Goal: Information Seeking & Learning: Find specific fact

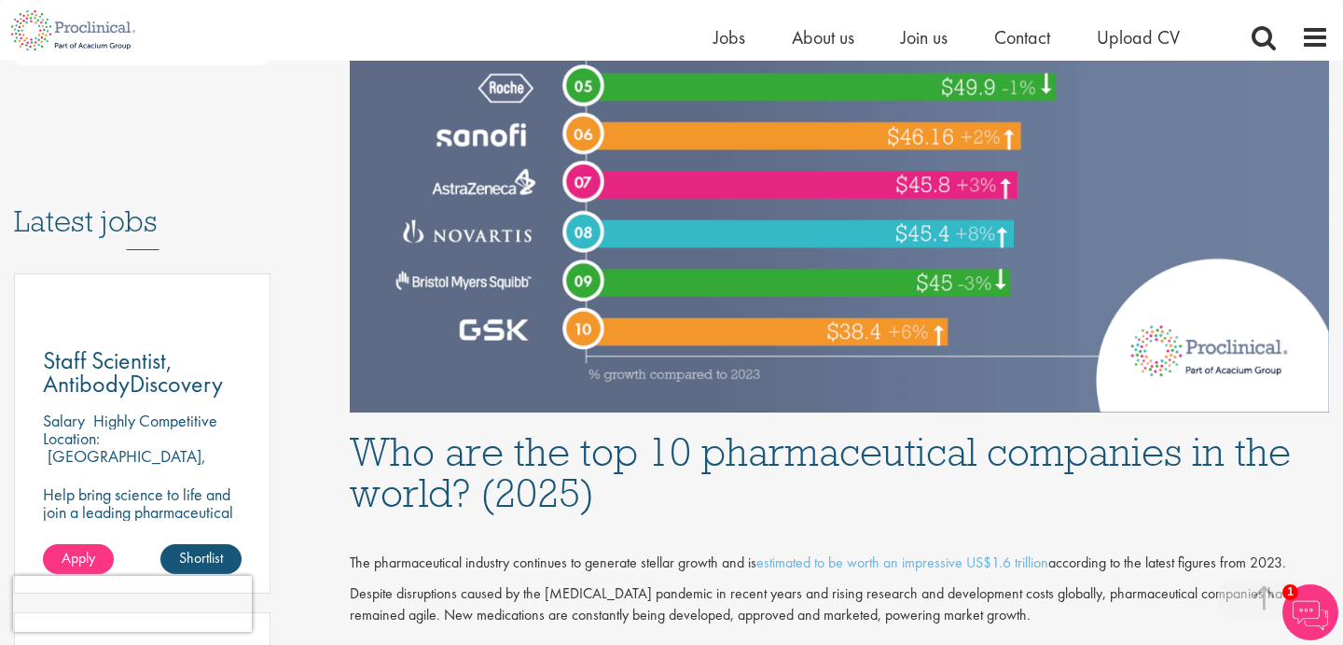
scroll to position [1270, 0]
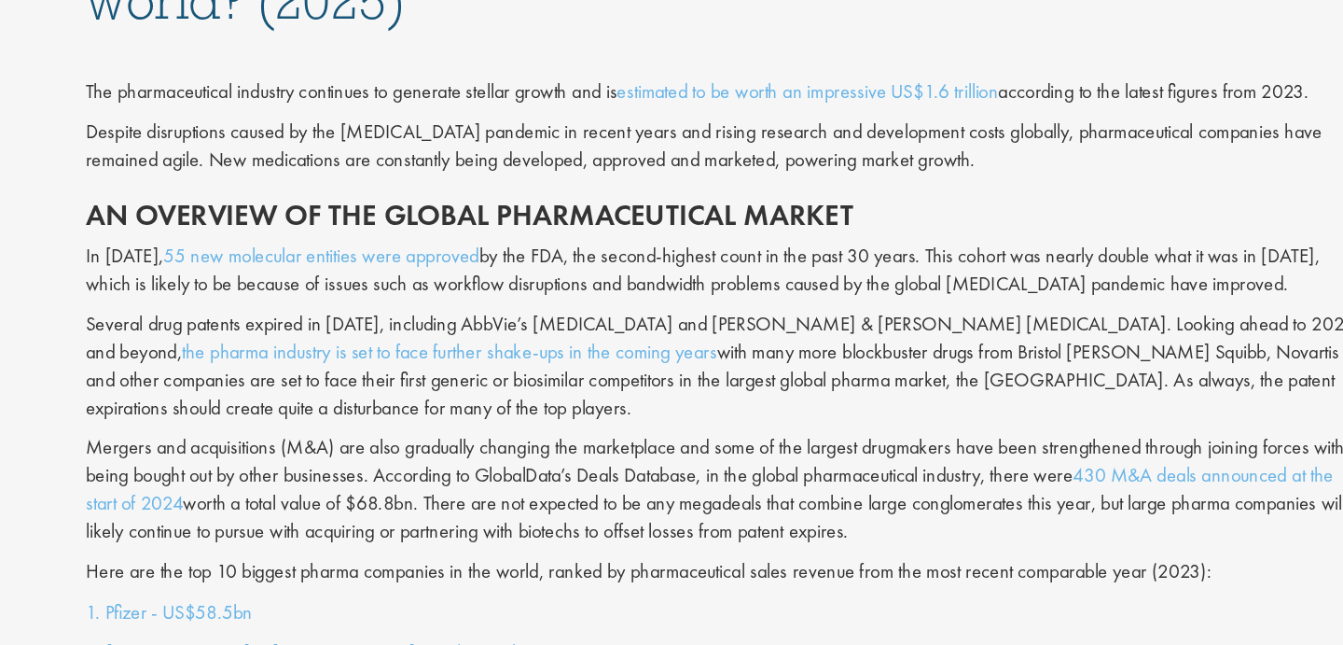
click at [735, 263] on p "In [DATE], 55 new molecular entities were approved by the FDA, the second-highe…" at bounding box center [840, 278] width 980 height 43
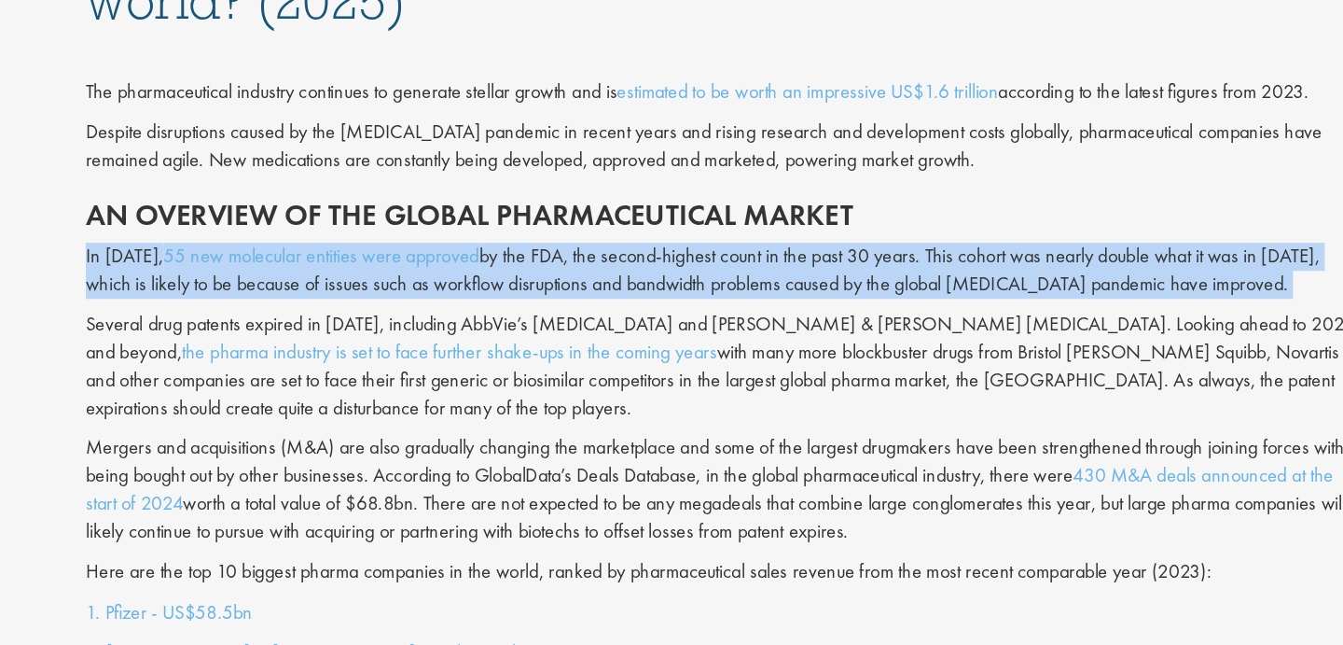
click at [735, 263] on p "In [DATE], 55 new molecular entities were approved by the FDA, the second-highe…" at bounding box center [840, 278] width 980 height 43
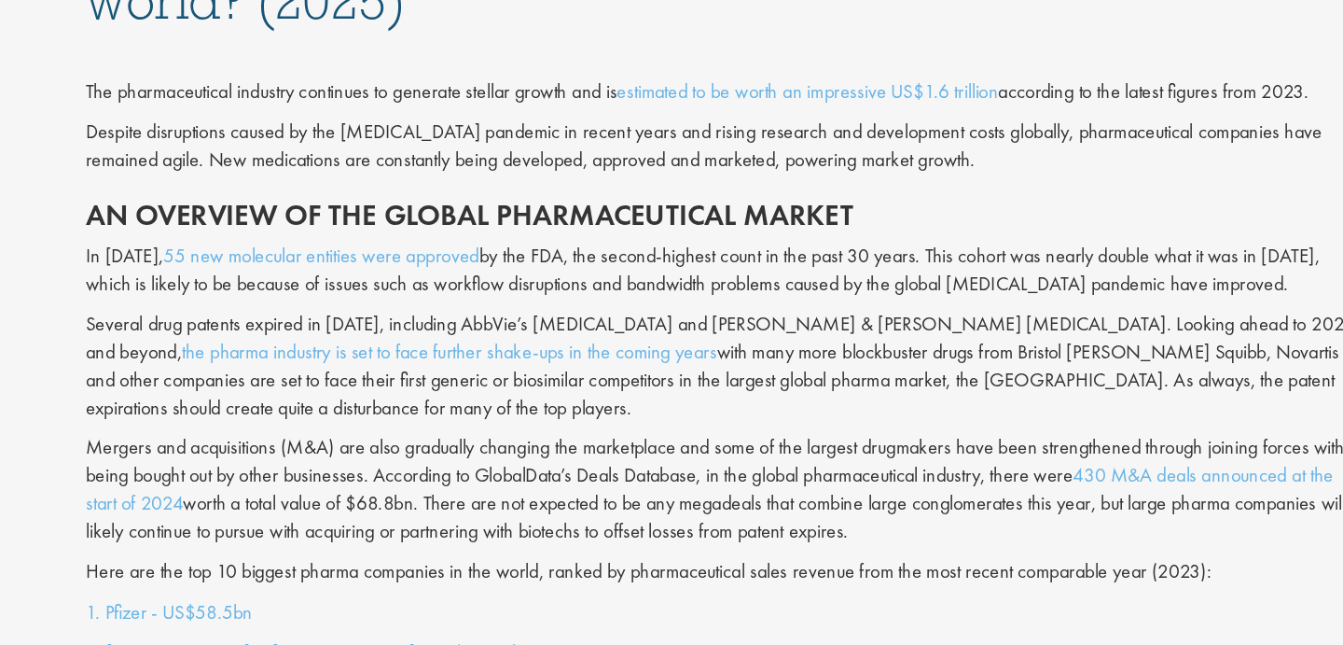
click at [957, 277] on p "In [DATE], 55 new molecular entities were approved by the FDA, the second-highe…" at bounding box center [840, 278] width 980 height 43
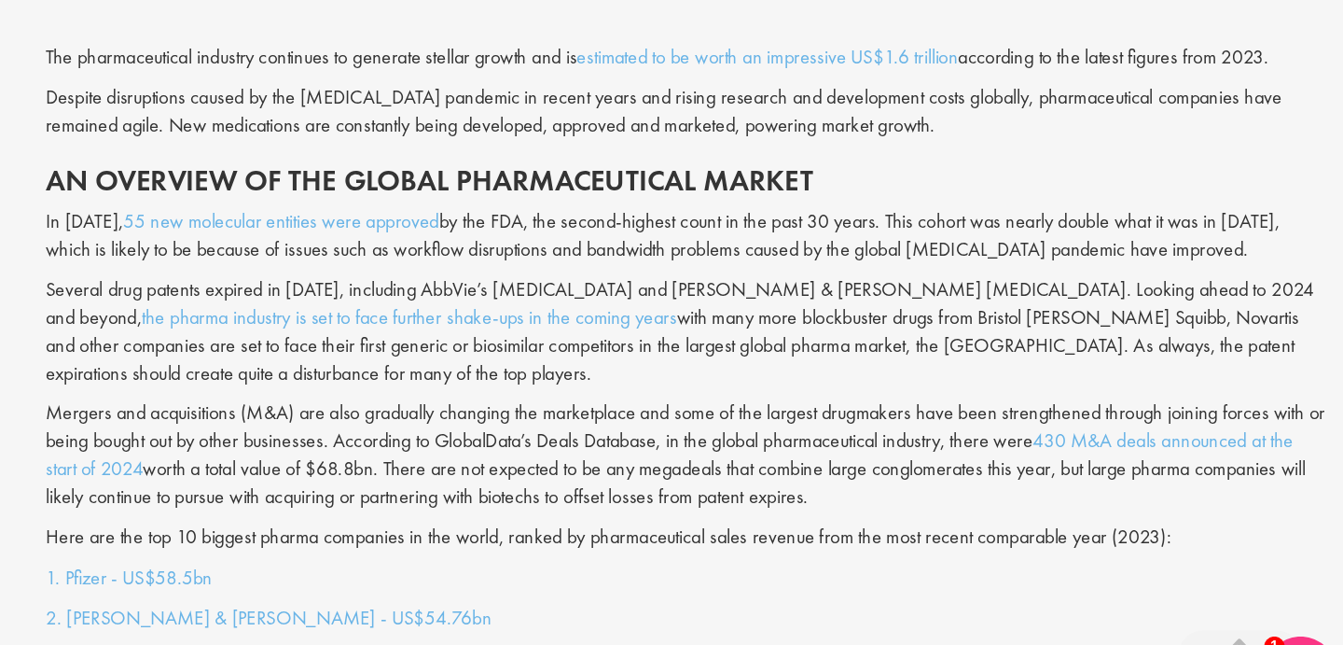
click at [770, 333] on p "Several drug patents expired in [DATE], including AbbVie’s [MEDICAL_DATA] and […" at bounding box center [840, 351] width 980 height 85
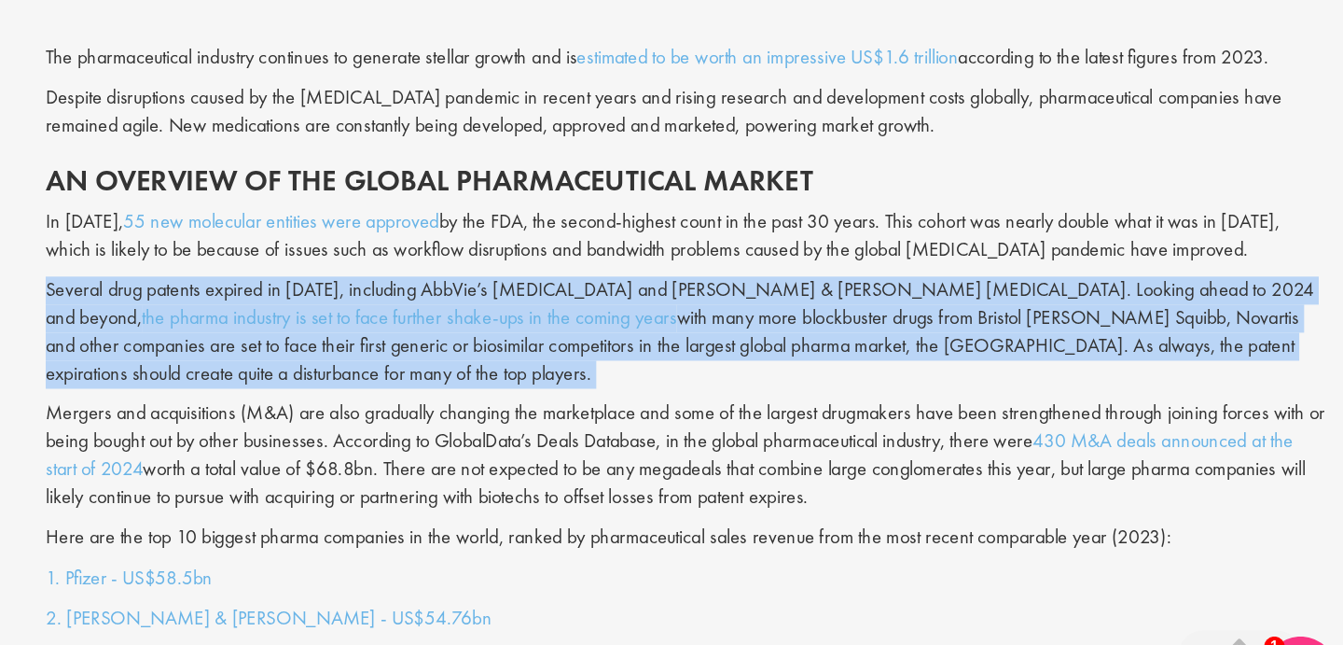
click at [770, 333] on p "Several drug patents expired in [DATE], including AbbVie’s [MEDICAL_DATA] and […" at bounding box center [840, 351] width 980 height 85
click at [771, 363] on p "Several drug patents expired in [DATE], including AbbVie’s [MEDICAL_DATA] and […" at bounding box center [840, 351] width 980 height 85
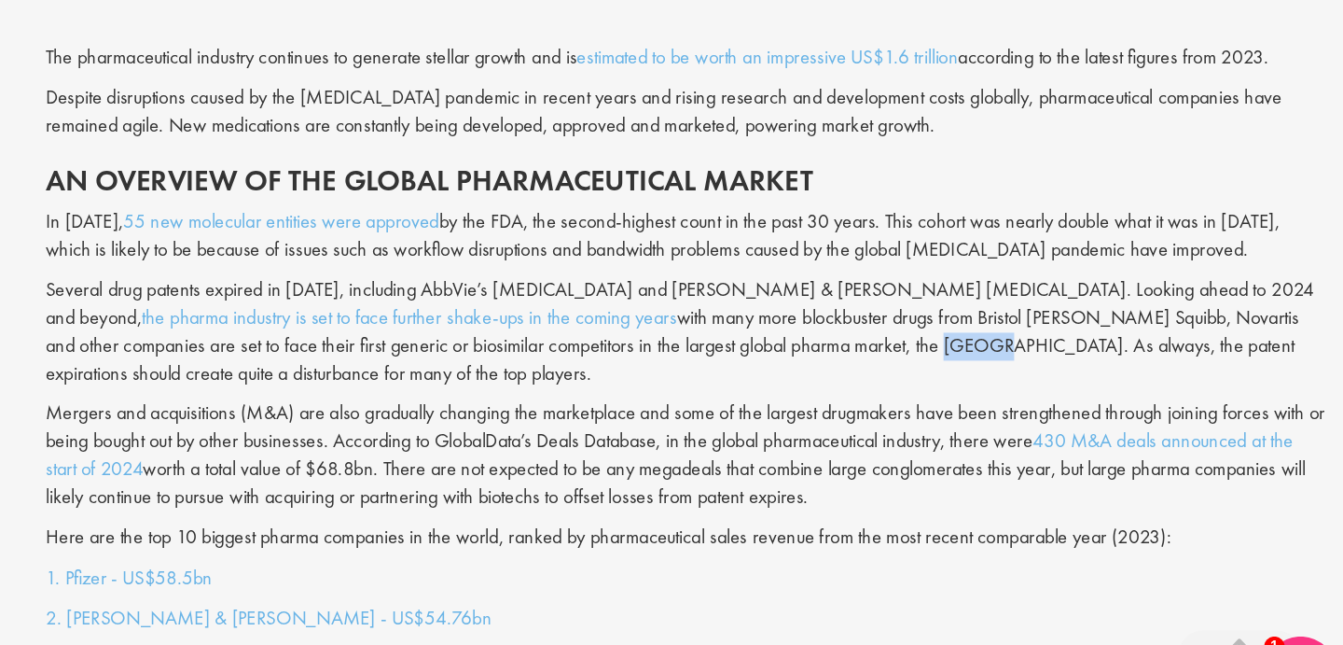
click at [771, 363] on p "Several drug patents expired in [DATE], including AbbVie’s [MEDICAL_DATA] and […" at bounding box center [840, 351] width 980 height 85
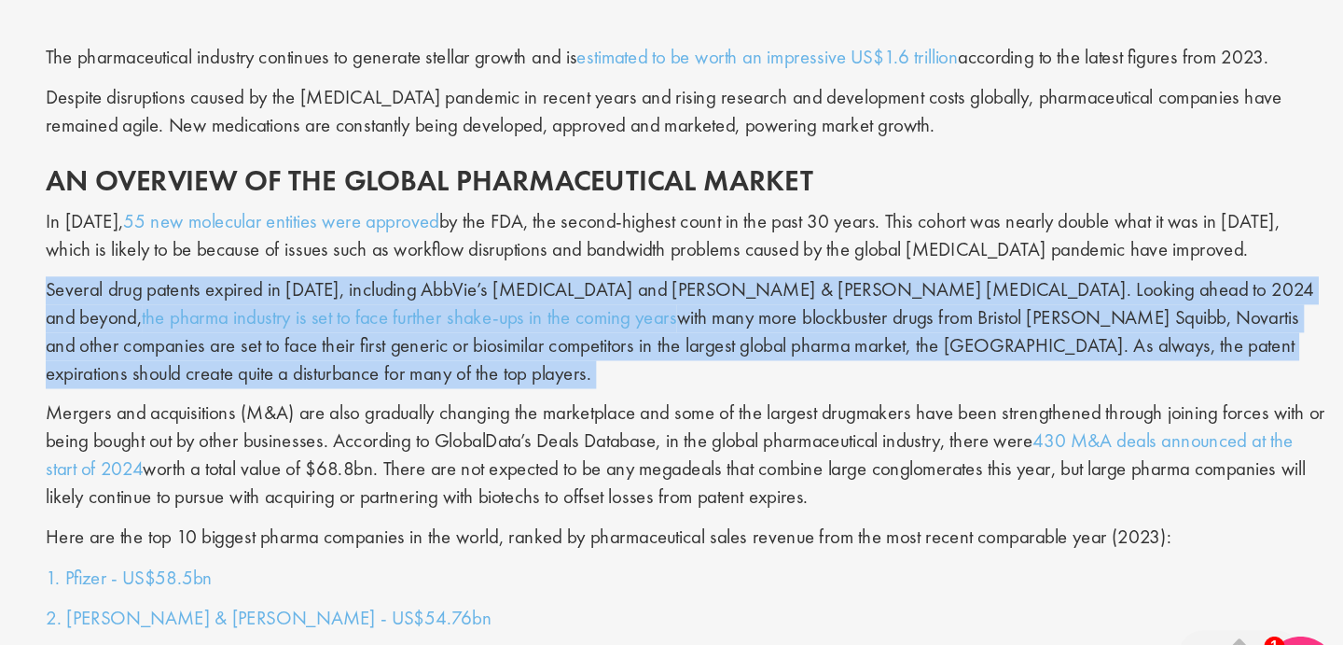
click at [771, 363] on p "Several drug patents expired in [DATE], including AbbVie’s [MEDICAL_DATA] and […" at bounding box center [840, 351] width 980 height 85
click at [771, 345] on p "Several drug patents expired in [DATE], including AbbVie’s [MEDICAL_DATA] and […" at bounding box center [840, 351] width 980 height 85
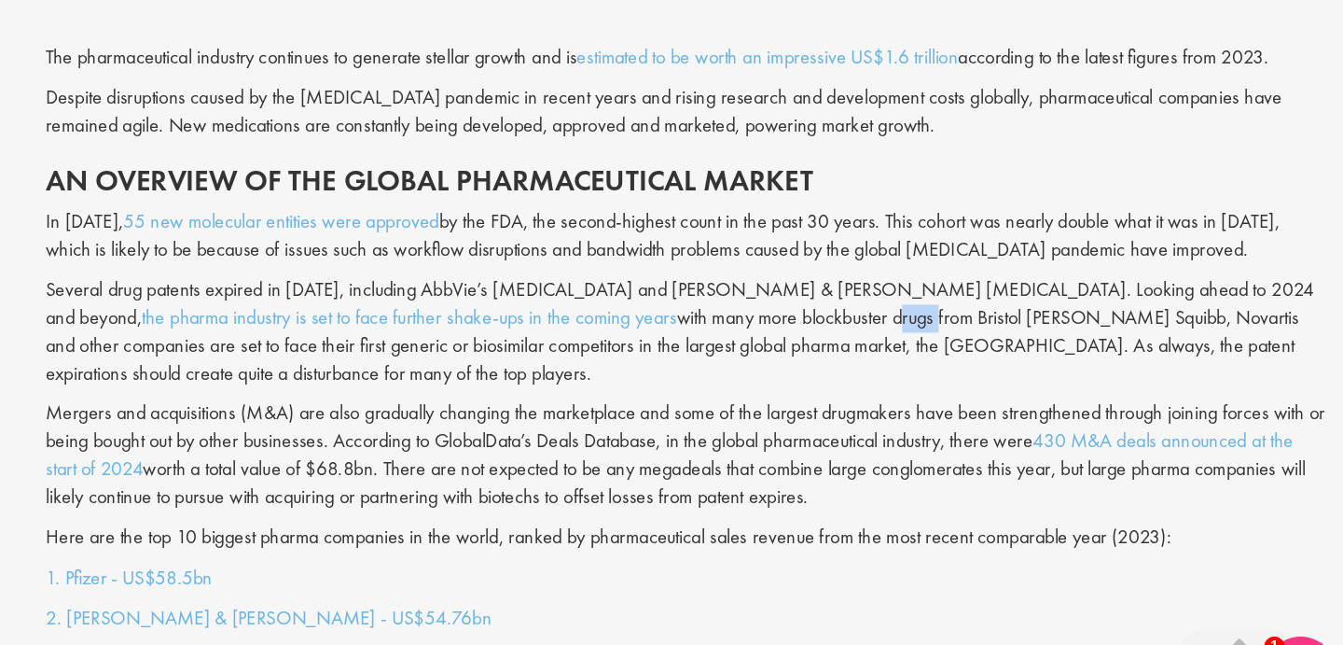
click at [771, 345] on p "Several drug patents expired in [DATE], including AbbVie’s [MEDICAL_DATA] and […" at bounding box center [840, 351] width 980 height 85
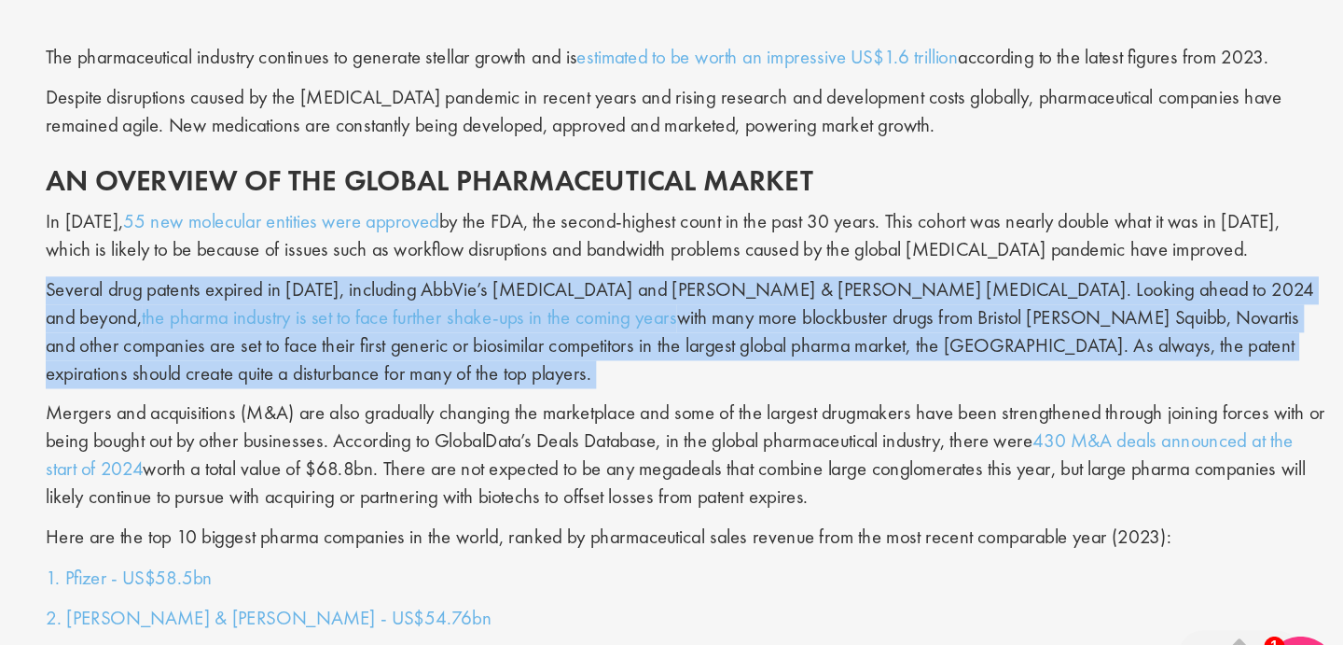
click at [771, 345] on p "Several drug patents expired in [DATE], including AbbVie’s [MEDICAL_DATA] and […" at bounding box center [840, 351] width 980 height 85
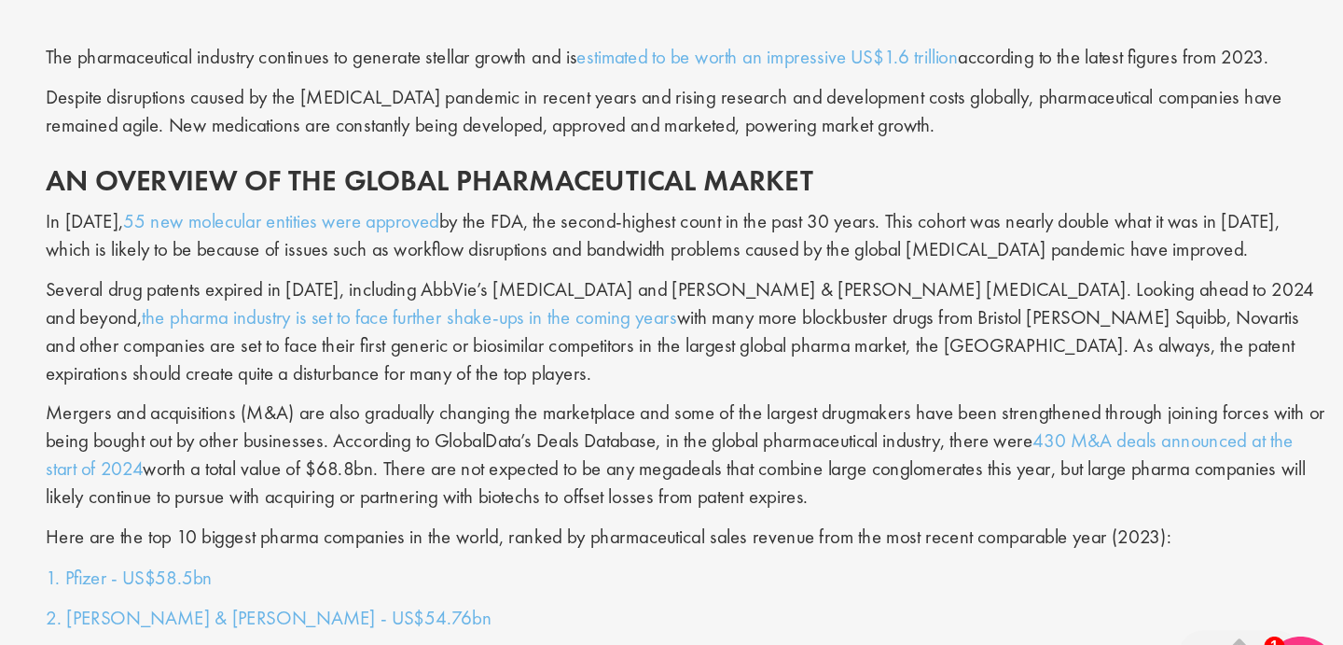
click at [805, 356] on p "Several drug patents expired in [DATE], including AbbVie’s [MEDICAL_DATA] and […" at bounding box center [840, 351] width 980 height 85
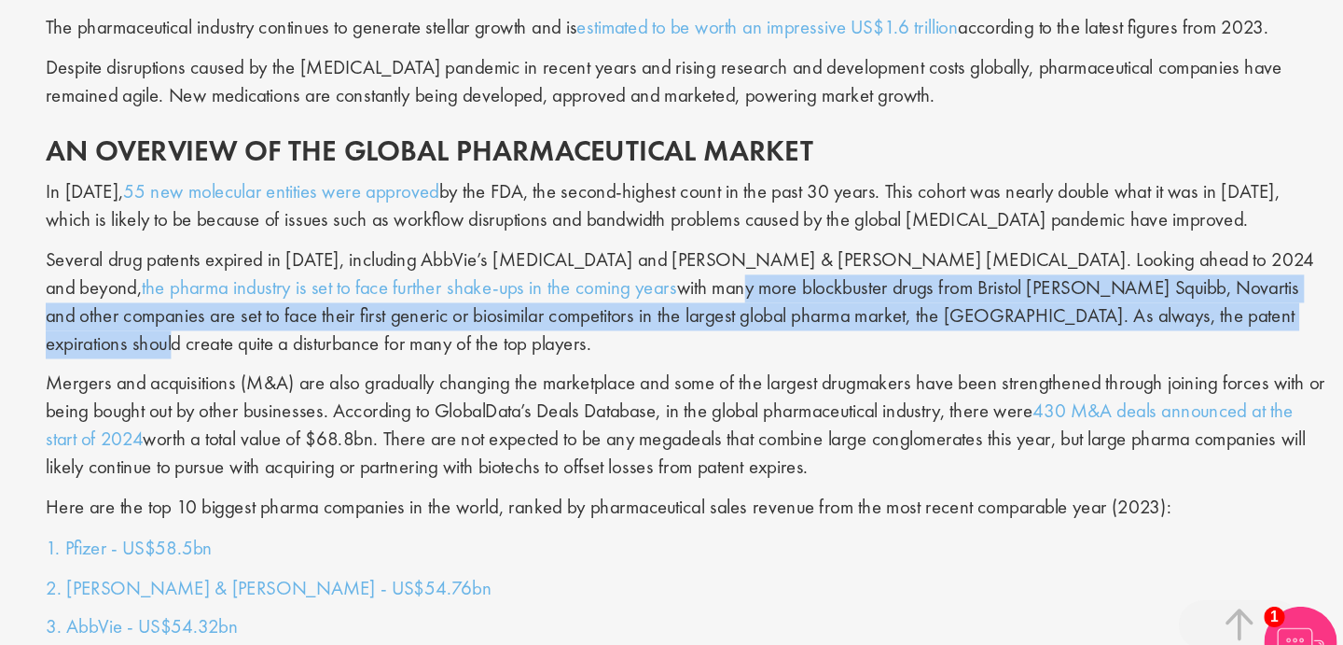
drag, startPoint x: 645, startPoint y: 333, endPoint x: 1077, endPoint y: 365, distance: 434.0
click at [1078, 366] on p "Several drug patents expired in [DATE], including AbbVie’s [MEDICAL_DATA] and […" at bounding box center [840, 351] width 980 height 85
click at [1077, 365] on p "Several drug patents expired in [DATE], including AbbVie’s [MEDICAL_DATA] and […" at bounding box center [840, 351] width 980 height 85
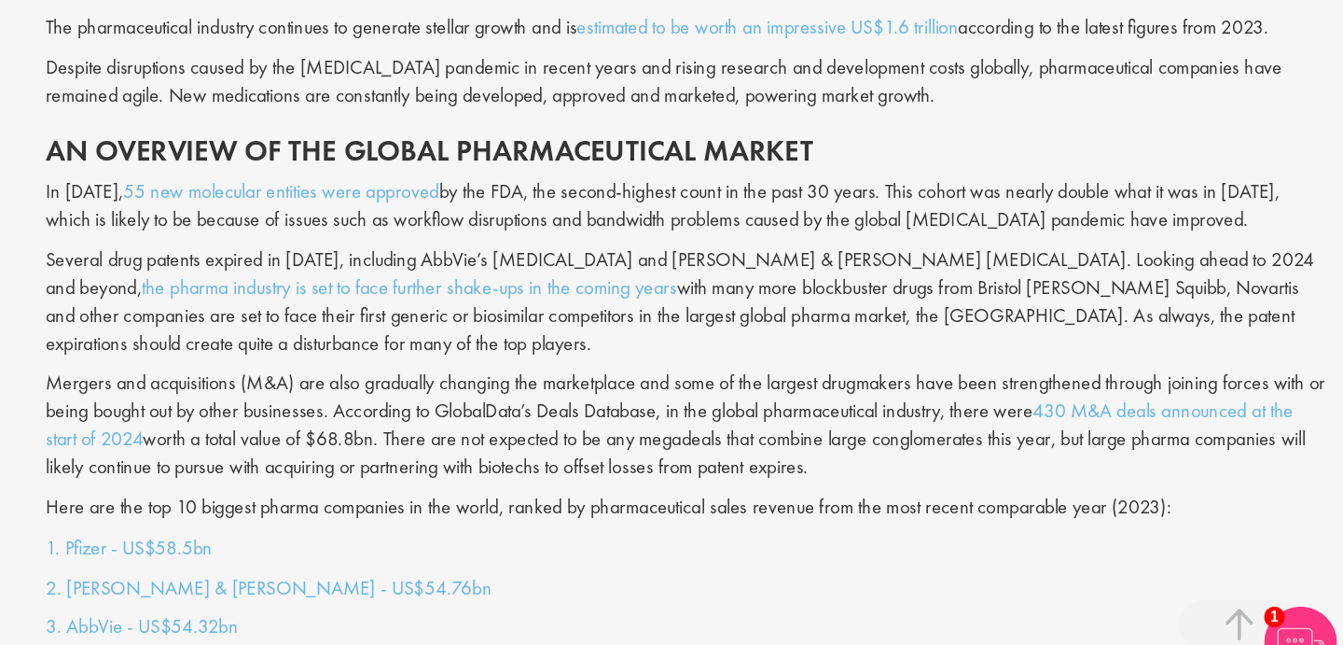
click at [1048, 342] on p "Several drug patents expired in [DATE], including AbbVie’s [MEDICAL_DATA] and […" at bounding box center [840, 351] width 980 height 85
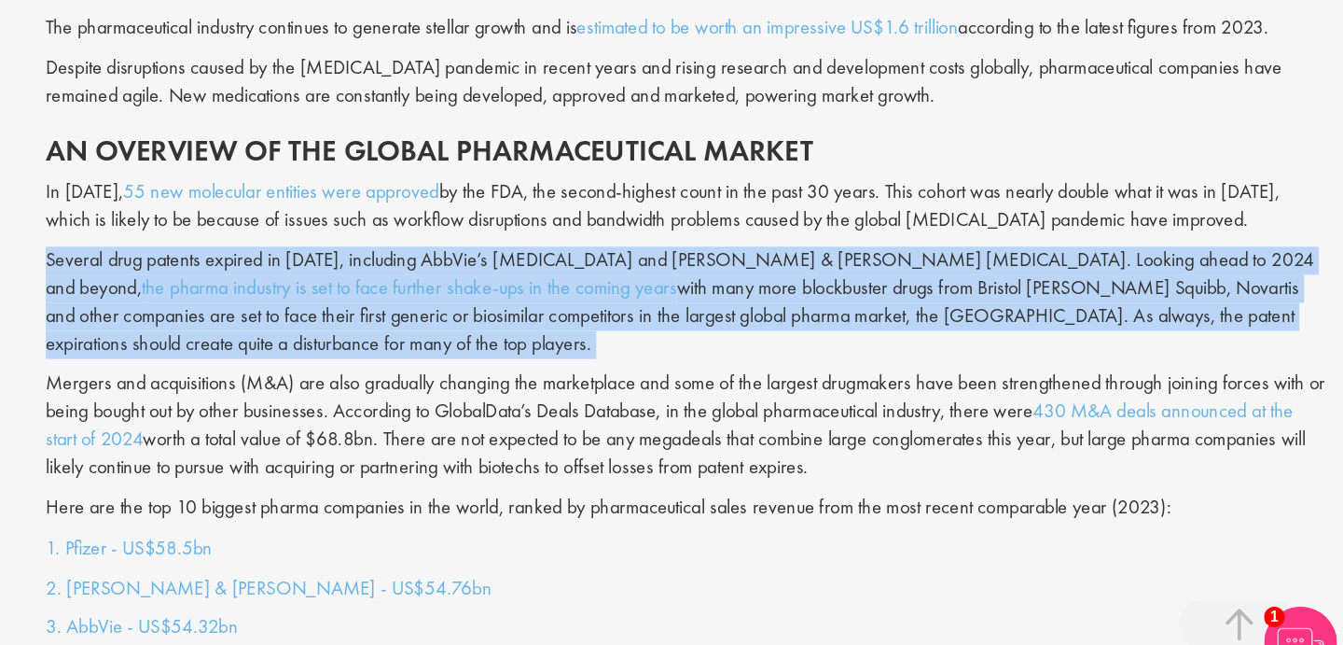
click at [1048, 342] on p "Several drug patents expired in [DATE], including AbbVie’s [MEDICAL_DATA] and […" at bounding box center [840, 351] width 980 height 85
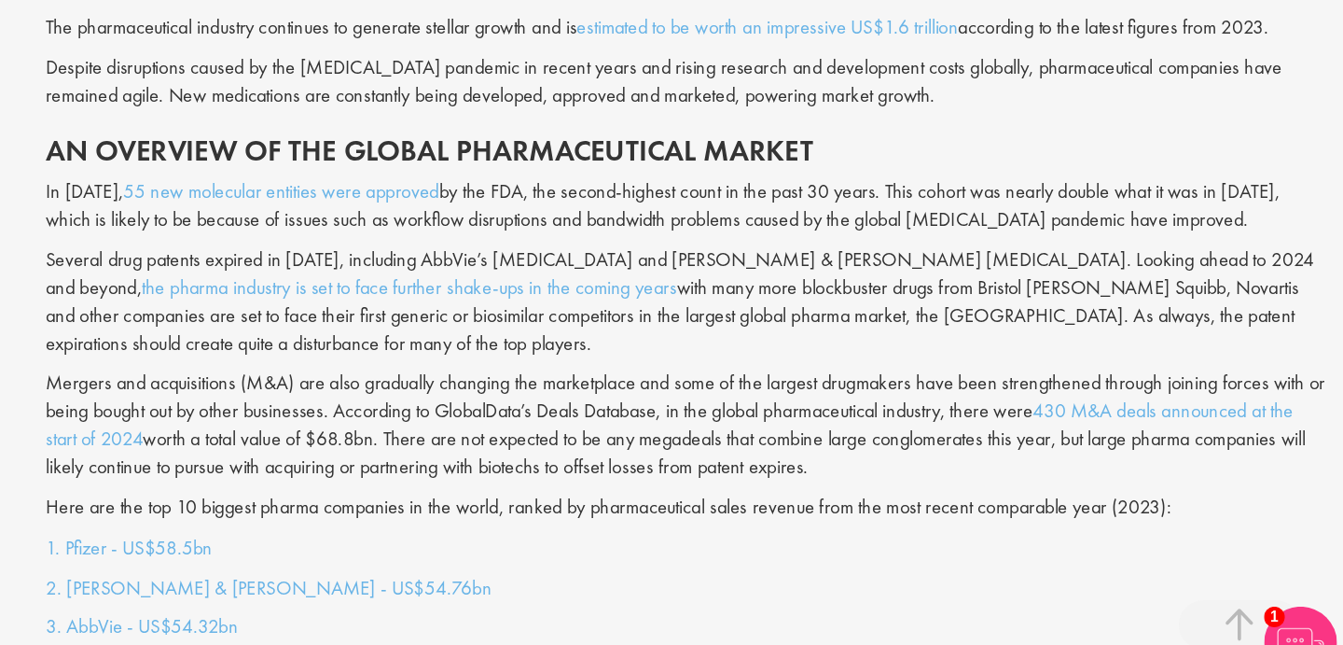
click at [1118, 347] on p "Several drug patents expired in [DATE], including AbbVie’s [MEDICAL_DATA] and […" at bounding box center [840, 351] width 980 height 85
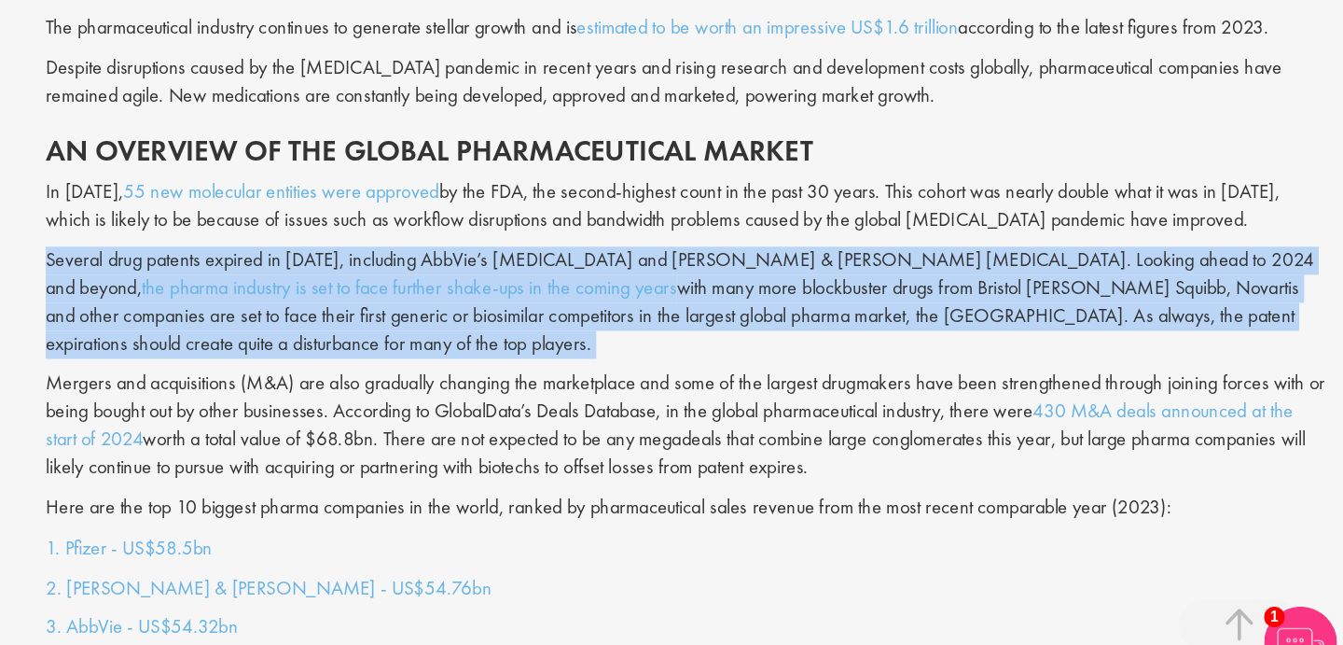
click at [1118, 347] on p "Several drug patents expired in [DATE], including AbbVie’s [MEDICAL_DATA] and […" at bounding box center [840, 351] width 980 height 85
click at [1191, 347] on p "Several drug patents expired in [DATE], including AbbVie’s [MEDICAL_DATA] and […" at bounding box center [840, 351] width 980 height 85
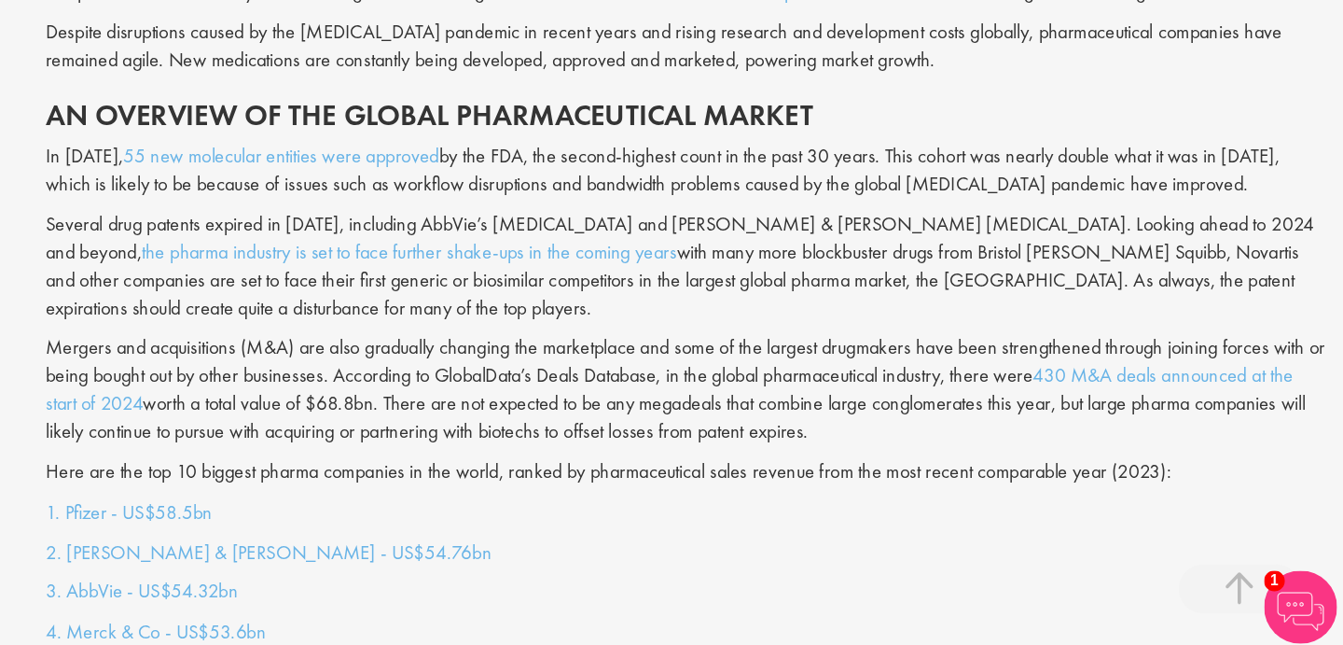
scroll to position [1271, 0]
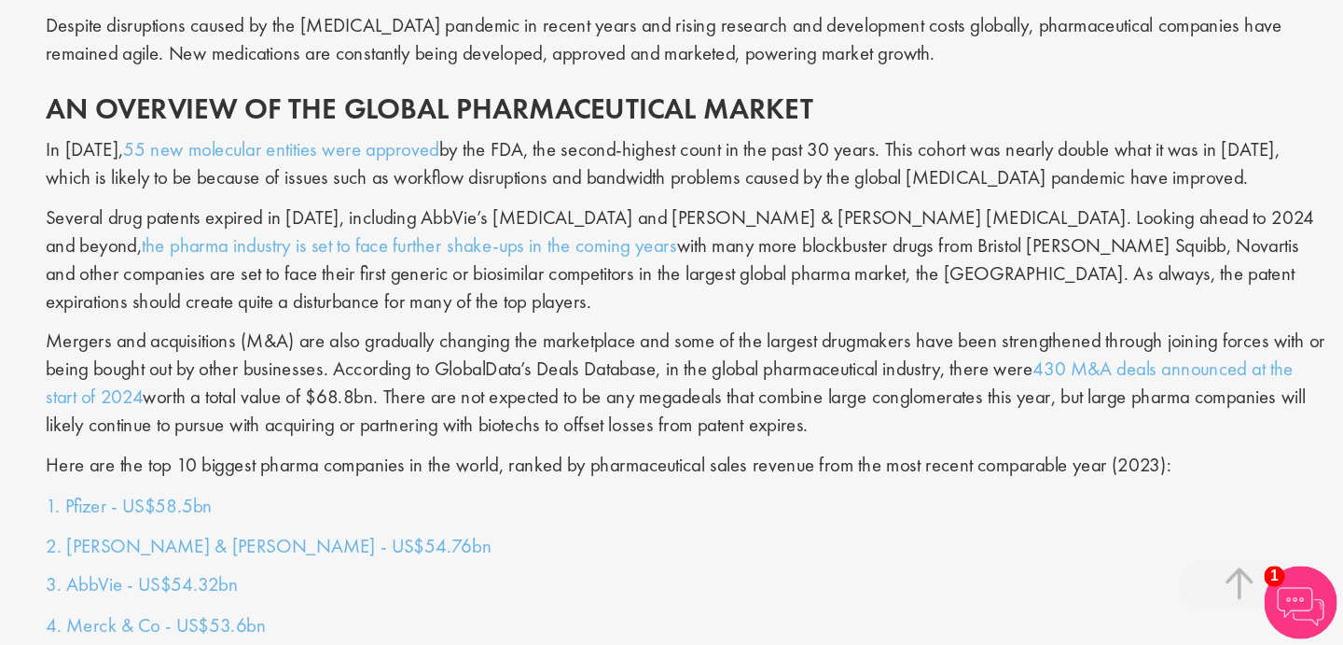
drag, startPoint x: 769, startPoint y: 362, endPoint x: 776, endPoint y: 403, distance: 41.7
click at [776, 397] on div "The pharmaceutical industry continues to generate stellar growth and is estimat…" at bounding box center [840, 314] width 1008 height 428
click at [776, 403] on p "Mergers and acquisitions (M&A) are also gradually changing the marketplace and …" at bounding box center [840, 444] width 980 height 85
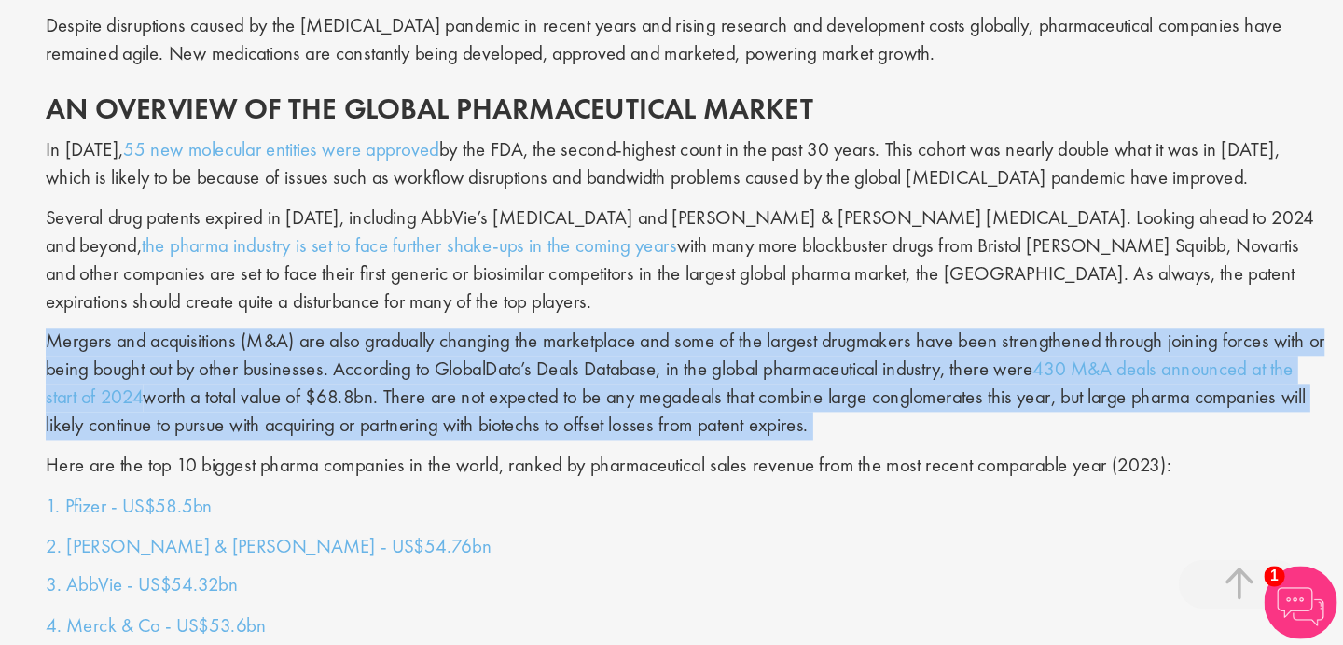
click at [776, 403] on p "Mergers and acquisitions (M&A) are also gradually changing the marketplace and …" at bounding box center [840, 444] width 980 height 85
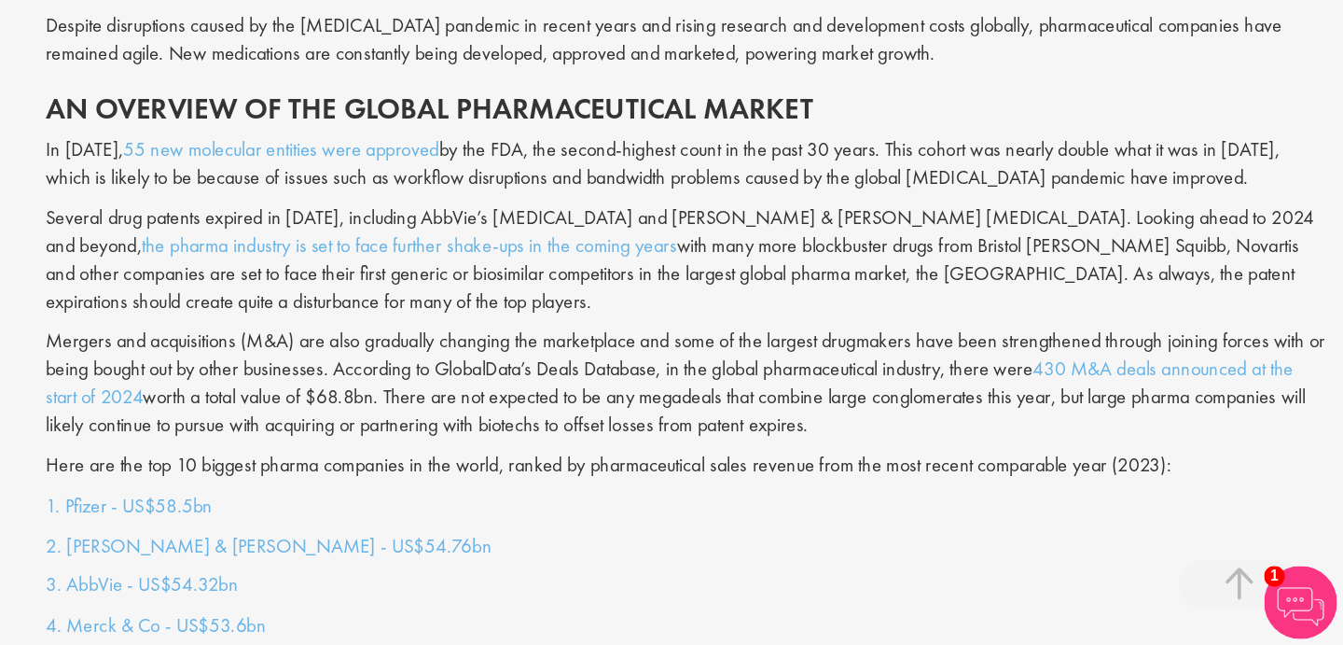
click at [873, 419] on p "Mergers and acquisitions (M&A) are also gradually changing the marketplace and …" at bounding box center [840, 444] width 980 height 85
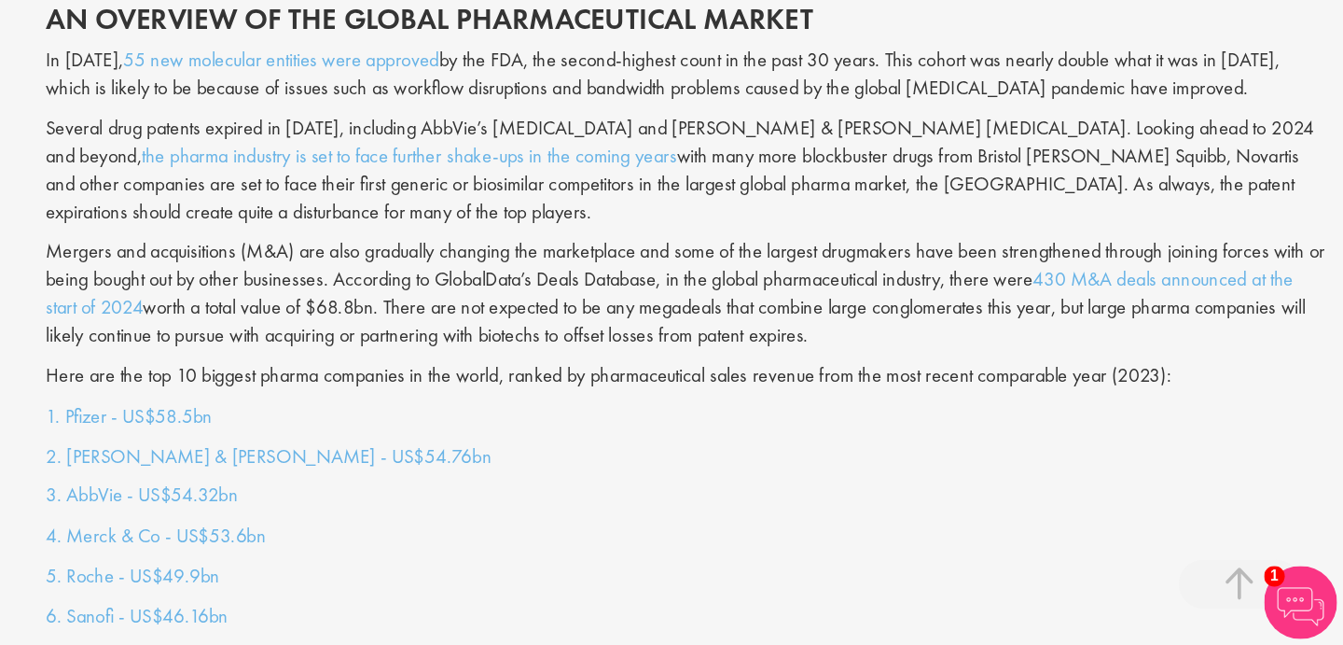
scroll to position [1344, 0]
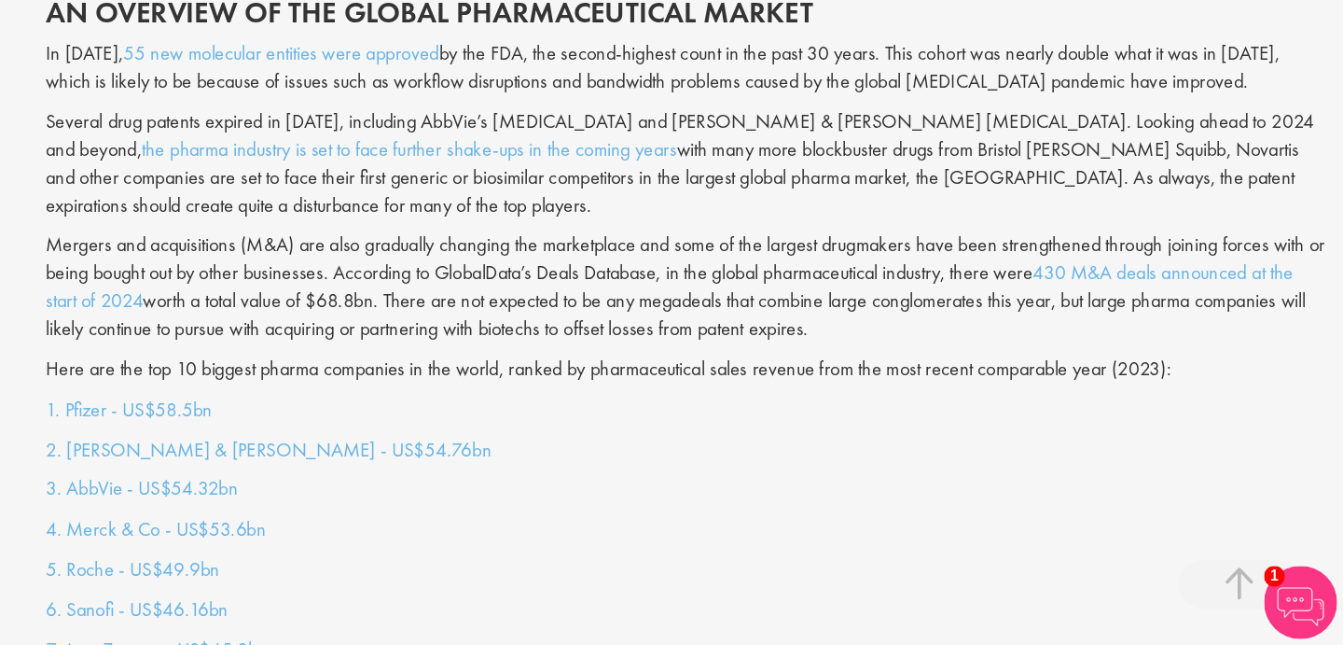
click at [945, 424] on p "Here are the top 10 biggest pharma companies in the world, ranked by pharmaceut…" at bounding box center [840, 434] width 980 height 21
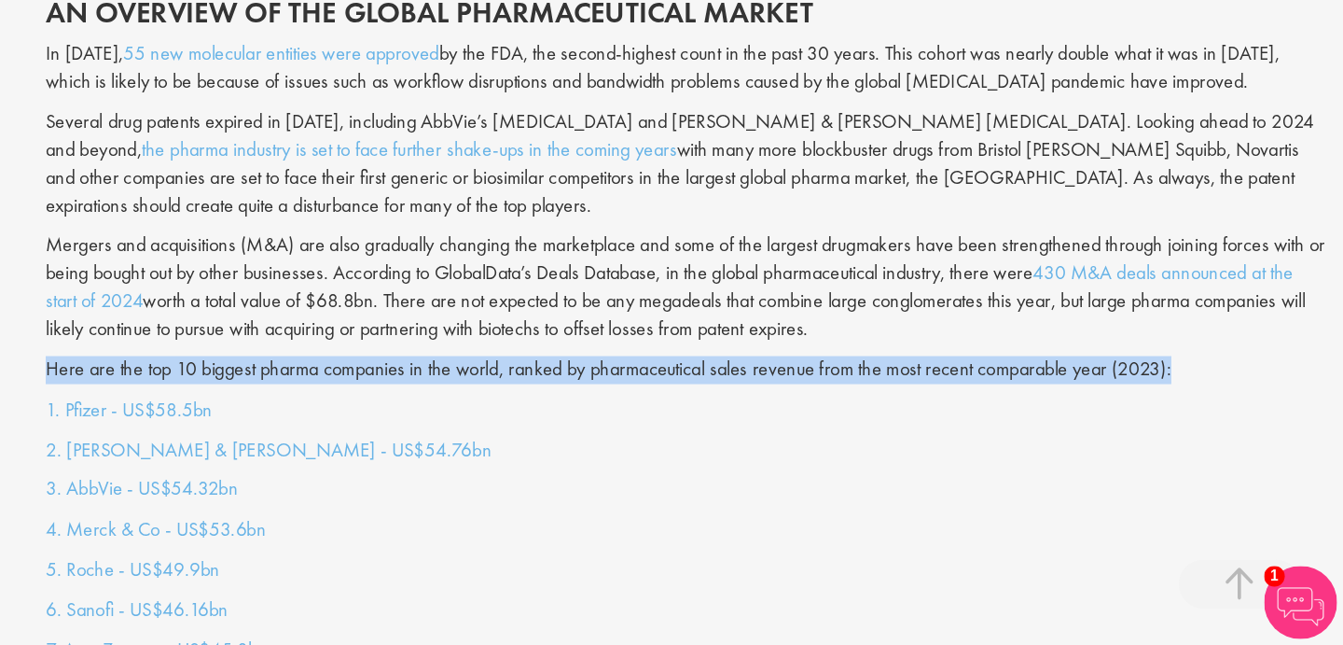
click at [945, 424] on p "Here are the top 10 biggest pharma companies in the world, ranked by pharmaceut…" at bounding box center [840, 434] width 980 height 21
click at [994, 425] on div "The pharmaceutical industry continues to generate stellar growth and is estimat…" at bounding box center [840, 240] width 1008 height 428
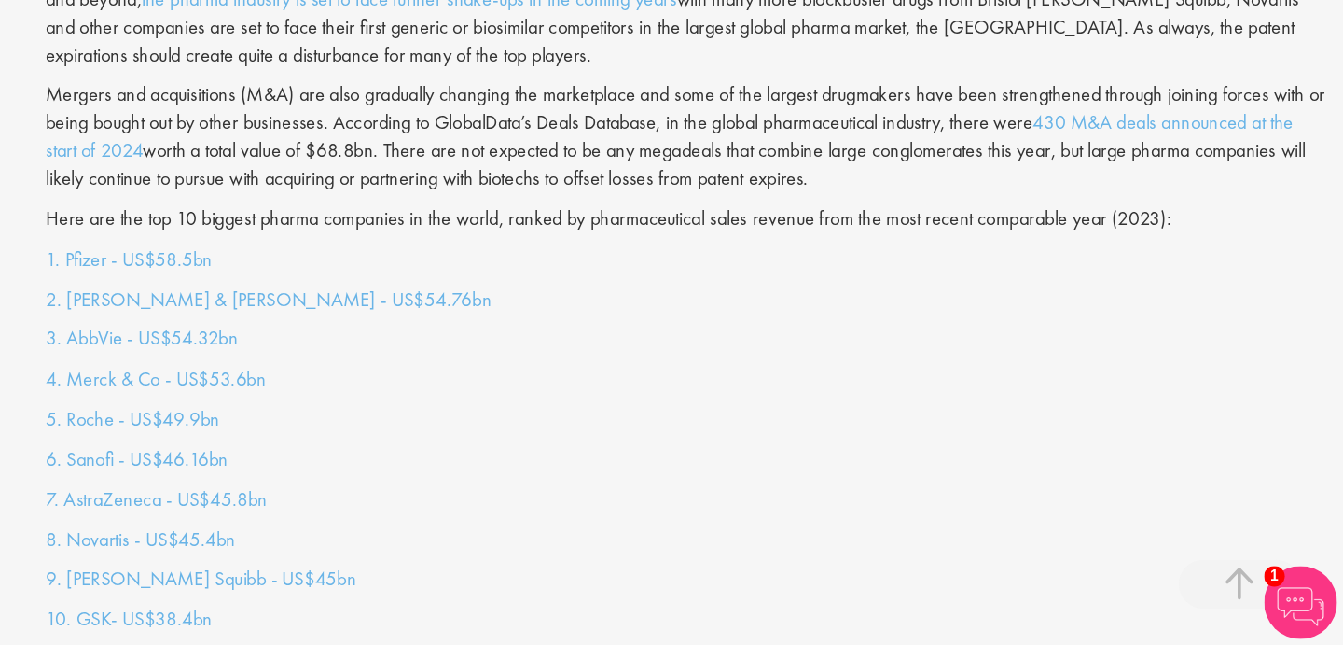
scroll to position [1463, 0]
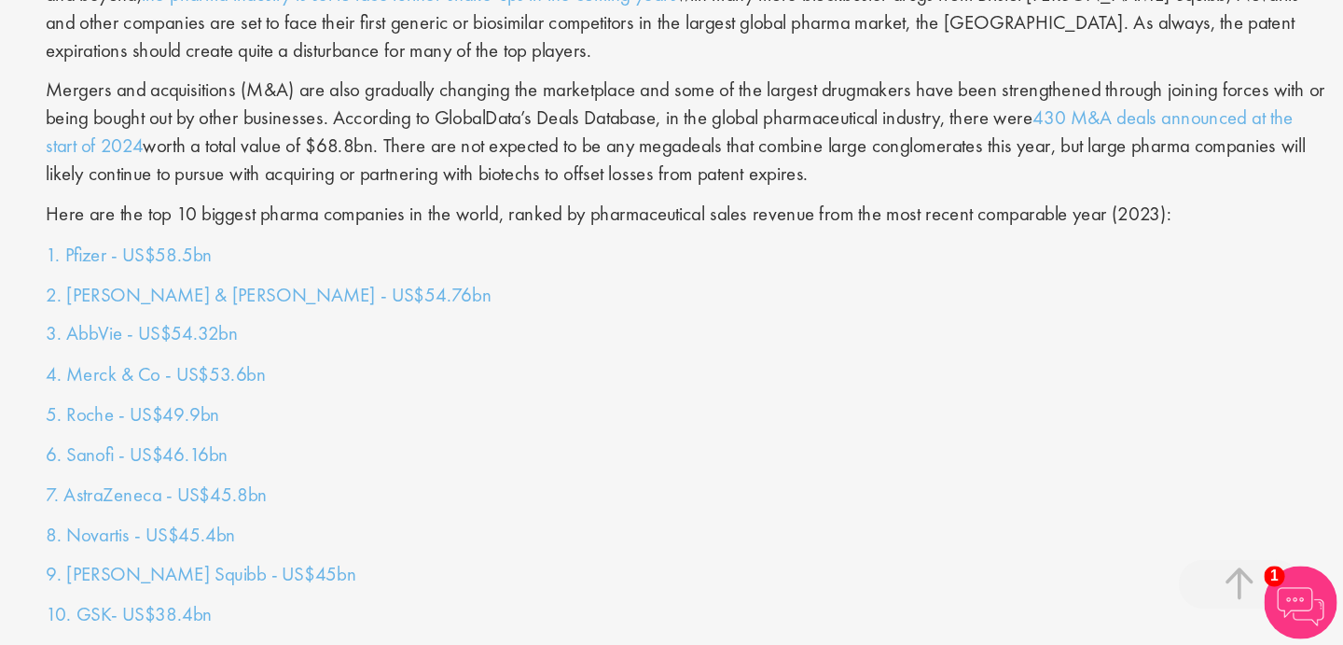
click at [1146, 305] on p "Here are the top 10 biggest pharma companies in the world, ranked by pharmaceut…" at bounding box center [840, 315] width 980 height 21
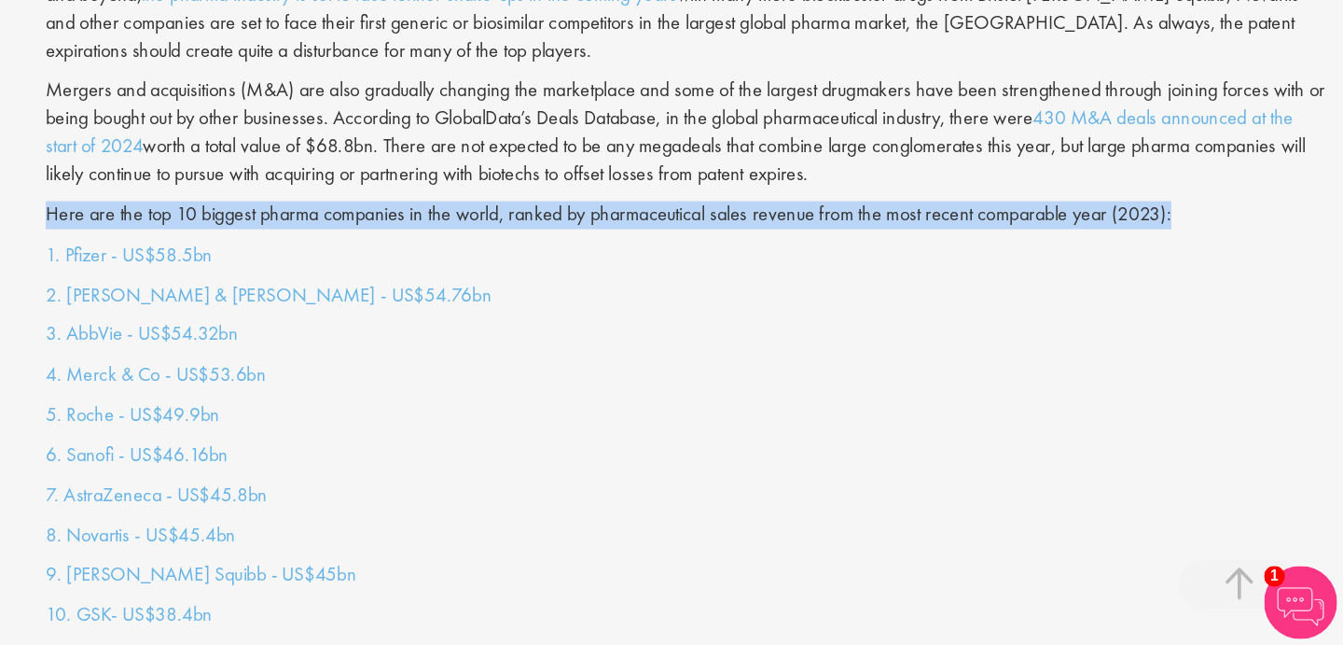
click at [1146, 305] on p "Here are the top 10 biggest pharma companies in the world, ranked by pharmaceut…" at bounding box center [840, 315] width 980 height 21
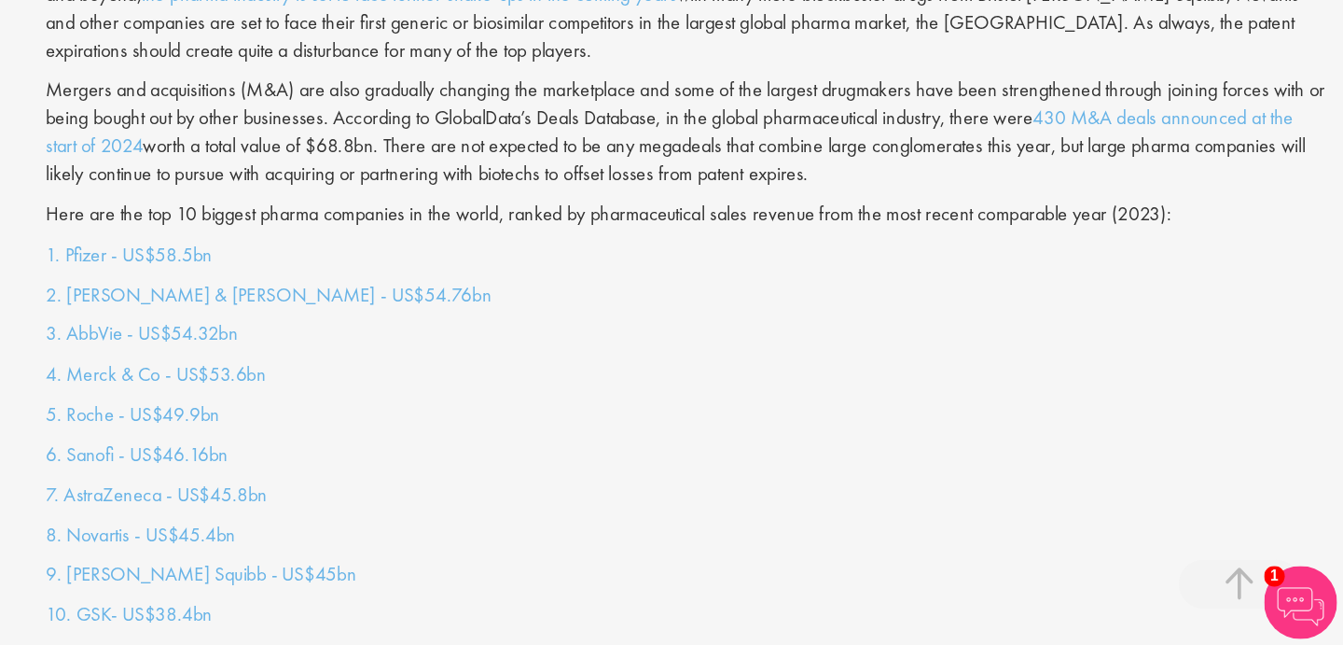
click at [1192, 305] on p "Here are the top 10 biggest pharma companies in the world, ranked by pharmaceut…" at bounding box center [840, 315] width 980 height 21
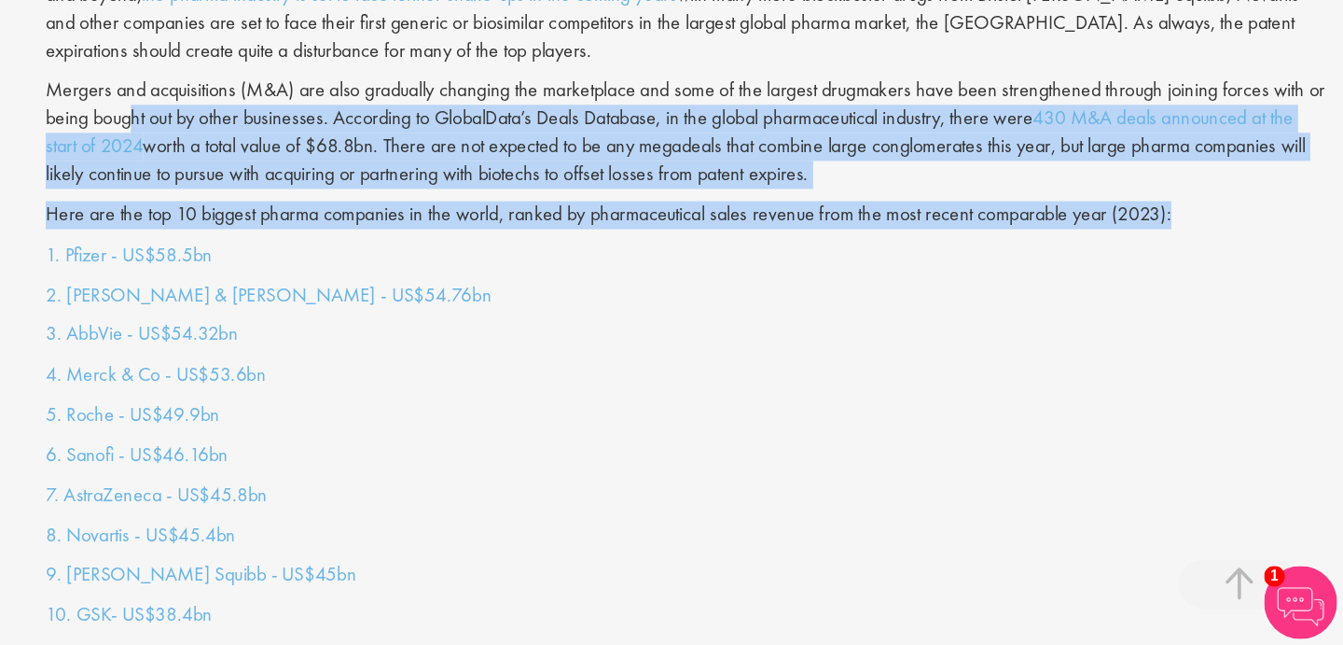
drag, startPoint x: 1224, startPoint y: 290, endPoint x: 419, endPoint y: 219, distance: 808.2
click at [419, 219] on div "The pharmaceutical industry continues to generate stellar growth and is estimat…" at bounding box center [840, 122] width 1008 height 428
click at [419, 219] on p "Mergers and acquisitions (M&A) are also gradually changing the marketplace and …" at bounding box center [840, 252] width 980 height 85
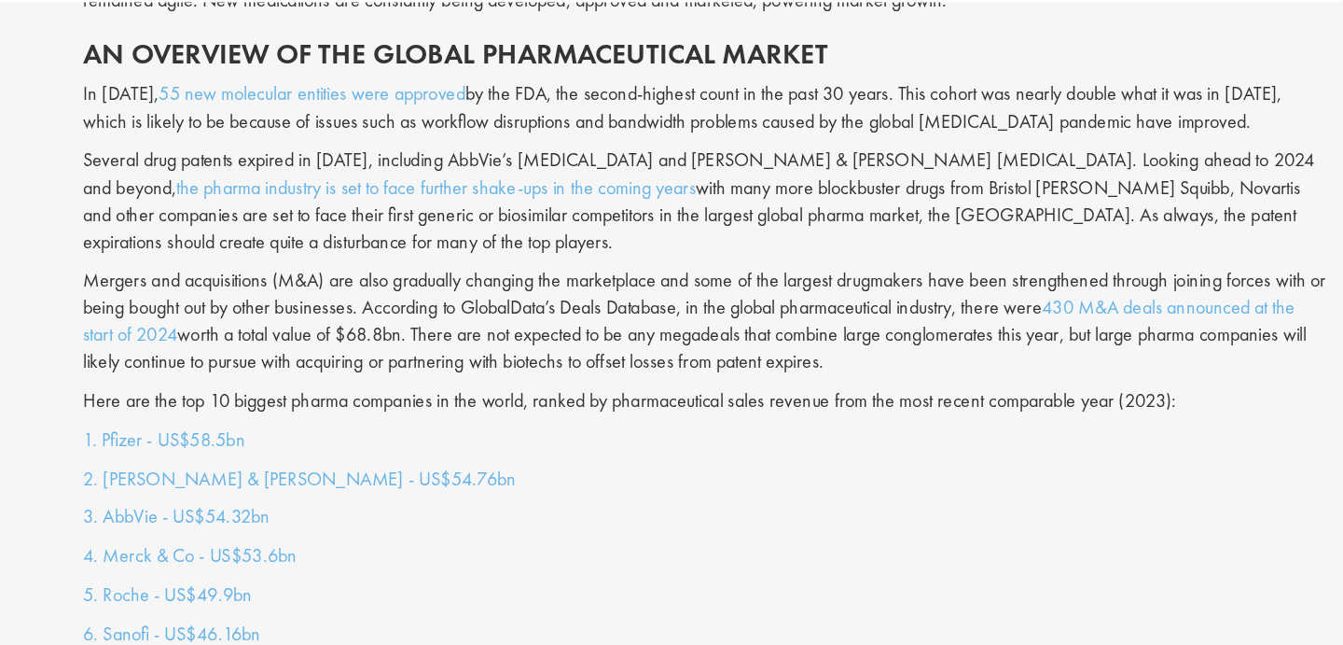
scroll to position [1403, 0]
click at [991, 295] on p "Mergers and acquisitions (M&A) are also gradually changing the marketplace and …" at bounding box center [840, 312] width 980 height 85
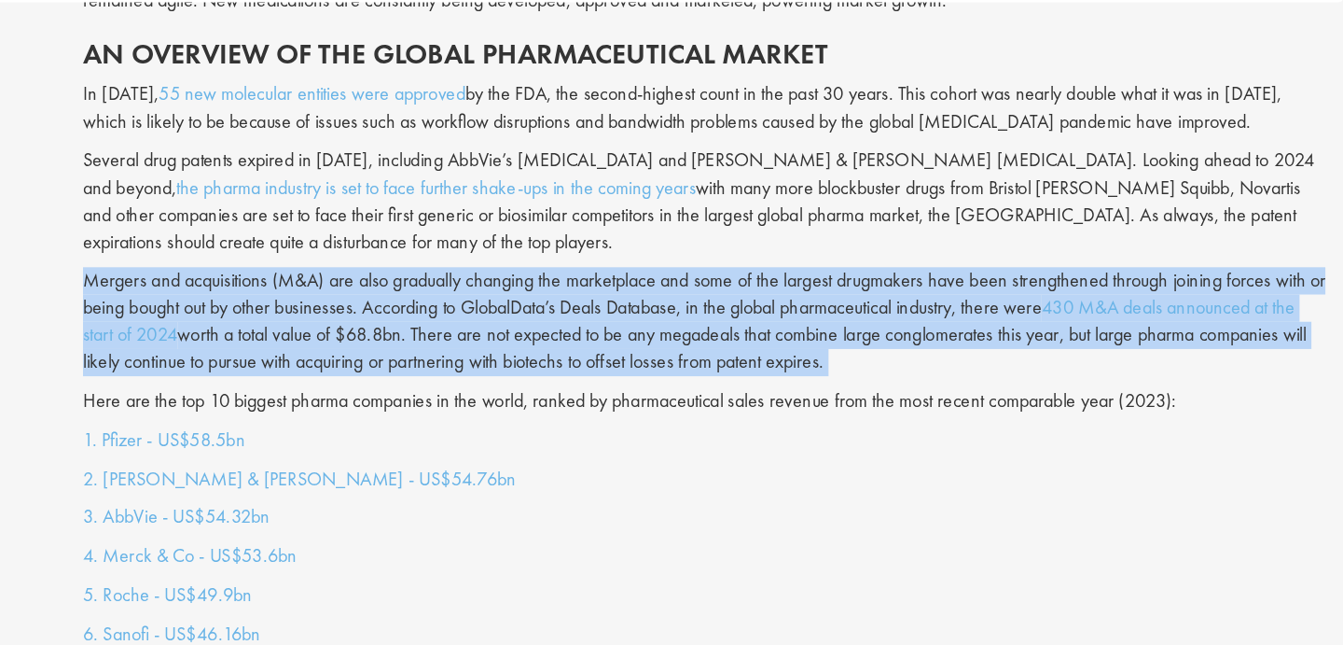
click at [991, 295] on p "Mergers and acquisitions (M&A) are also gradually changing the marketplace and …" at bounding box center [840, 312] width 980 height 85
click at [1032, 321] on p "Mergers and acquisitions (M&A) are also gradually changing the marketplace and …" at bounding box center [840, 312] width 980 height 85
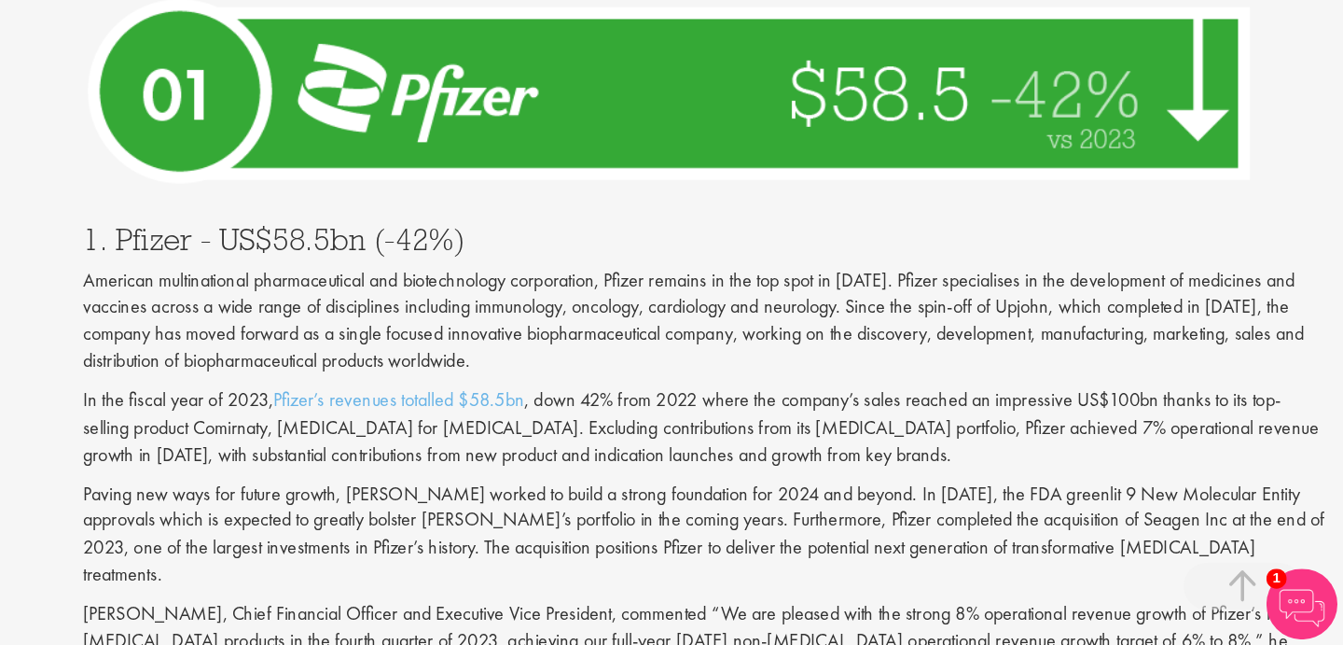
scroll to position [6531, 0]
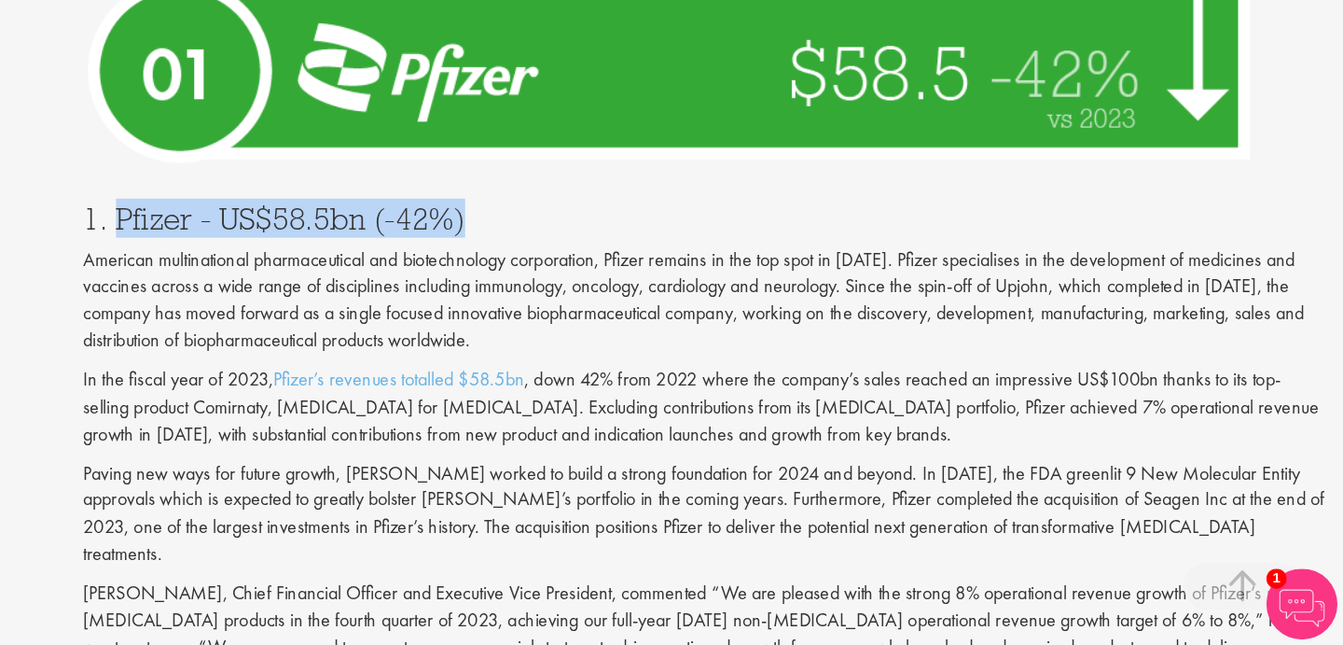
drag, startPoint x: 376, startPoint y: 221, endPoint x: 736, endPoint y: 221, distance: 360.1
click at [736, 297] on h3 "1. Pfizer - US$58.5bn (-42%)" at bounding box center [840, 309] width 980 height 24
copy h3 "Pfizer - US$58.5bn (-42%)"
